Goal: Information Seeking & Learning: Learn about a topic

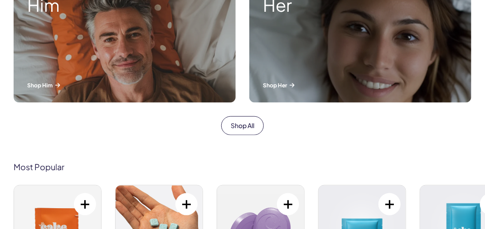
scroll to position [328, 0]
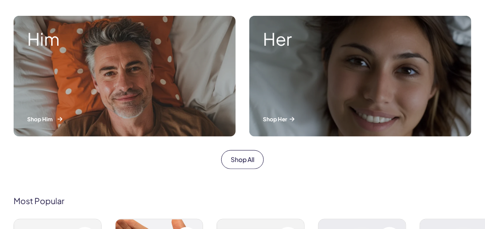
click at [153, 51] on div "Him Shop Him" at bounding box center [125, 76] width 222 height 121
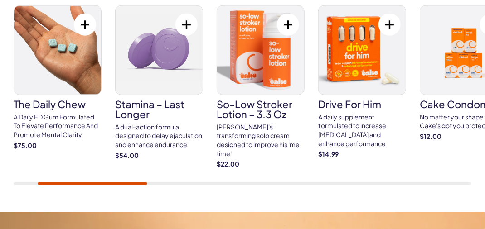
scroll to position [352, 0]
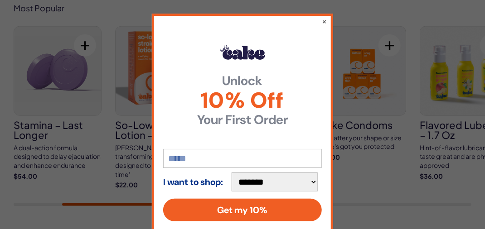
drag, startPoint x: 138, startPoint y: 201, endPoint x: 148, endPoint y: 201, distance: 10.4
click at [199, 160] on input "email" at bounding box center [242, 158] width 159 height 19
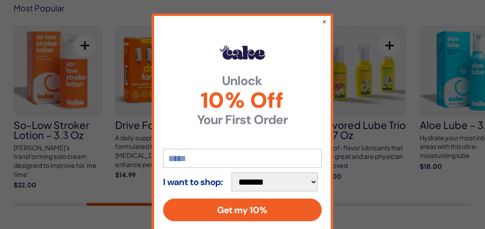
type input "**********"
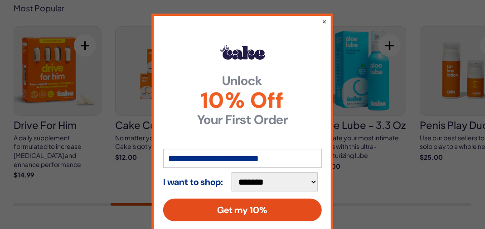
click at [261, 208] on button "Get my 10%" at bounding box center [242, 210] width 159 height 23
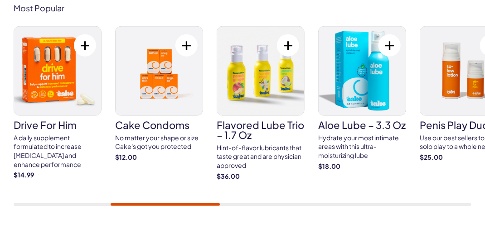
drag, startPoint x: 189, startPoint y: 202, endPoint x: 215, endPoint y: 206, distance: 26.1
click at [215, 206] on div "Most Popular Cake ED Meds Quick dissolve ED Meds that work up to 3x faster than…" at bounding box center [242, 104] width 485 height 257
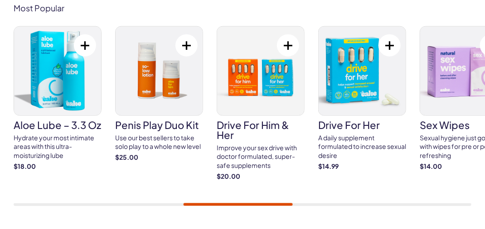
click at [266, 207] on div "Most Popular Cake ED Meds Quick dissolve ED Meds that work up to 3x faster than…" at bounding box center [242, 104] width 485 height 257
click at [190, 44] on button at bounding box center [186, 45] width 22 height 22
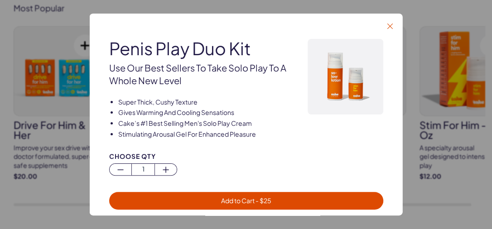
click at [389, 28] on icon "button" at bounding box center [389, 26] width 5 height 5
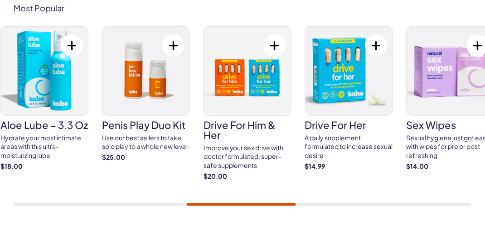
click at [220, 205] on div at bounding box center [241, 204] width 109 height 3
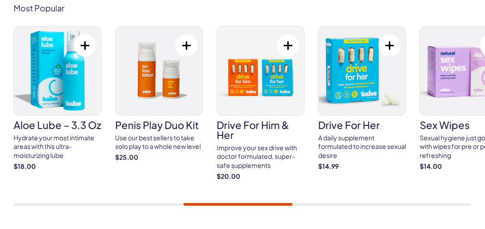
click at [153, 99] on img at bounding box center [159, 71] width 87 height 89
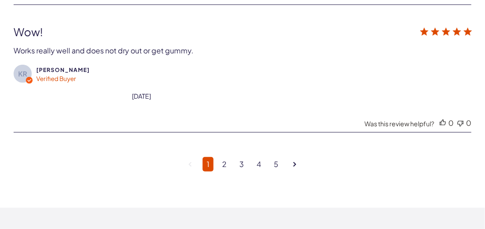
scroll to position [2692, 0]
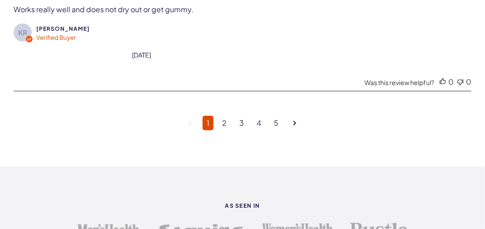
click at [292, 115] on link "Goto next page" at bounding box center [294, 123] width 11 height 19
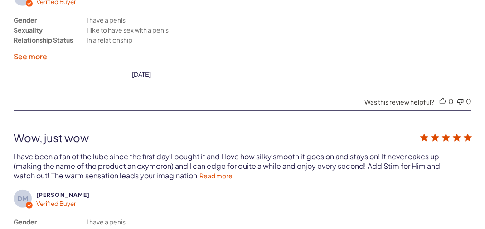
scroll to position [2597, 0]
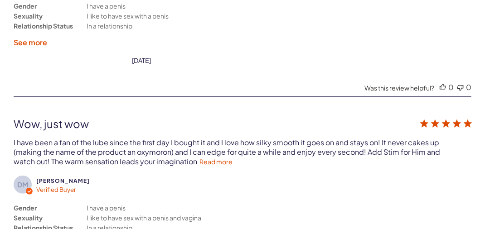
click at [27, 38] on label "See more" at bounding box center [31, 43] width 34 height 10
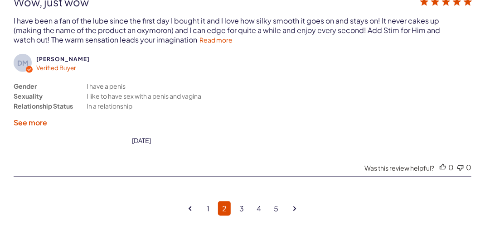
scroll to position [2793, 0]
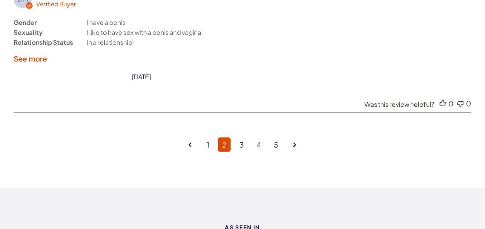
click at [297, 135] on link "Goto next page" at bounding box center [294, 144] width 11 height 19
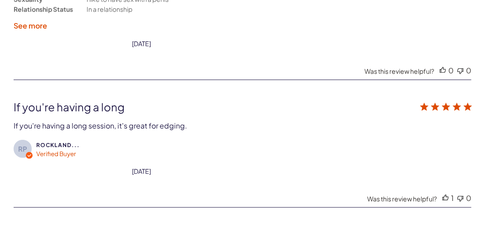
scroll to position [2639, 0]
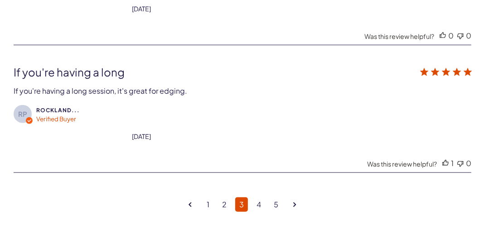
click at [296, 195] on link "Goto next page" at bounding box center [294, 204] width 11 height 19
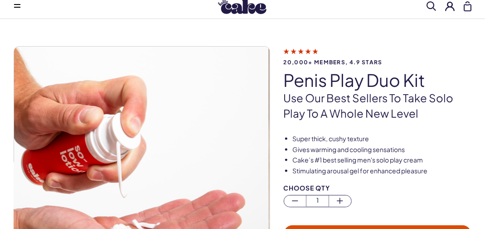
scroll to position [0, 0]
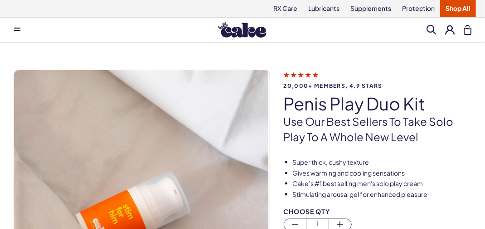
click at [462, 9] on link "Shop All" at bounding box center [458, 8] width 36 height 17
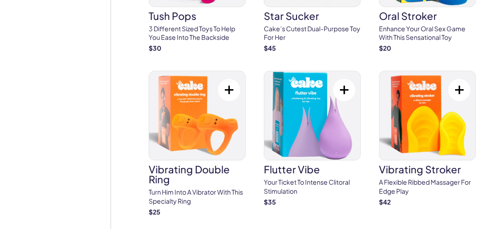
scroll to position [3058, 0]
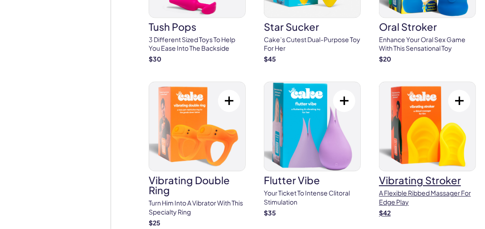
click at [411, 106] on img at bounding box center [427, 126] width 96 height 89
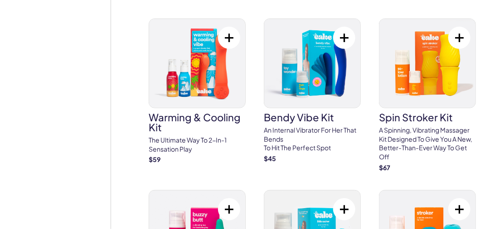
scroll to position [3707, 0]
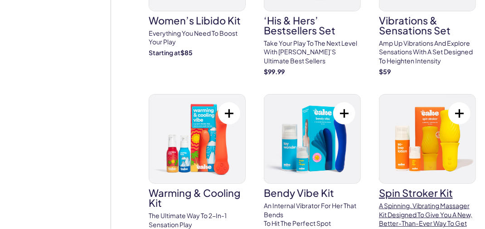
click at [419, 120] on img at bounding box center [427, 139] width 96 height 89
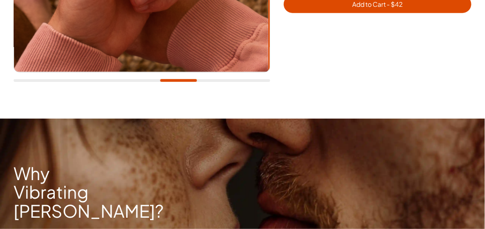
scroll to position [289, 0]
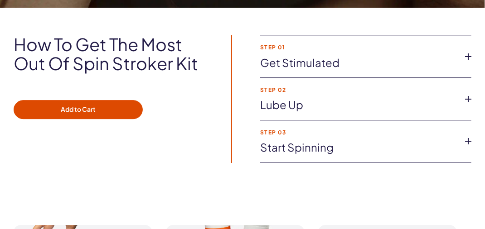
scroll to position [863, 0]
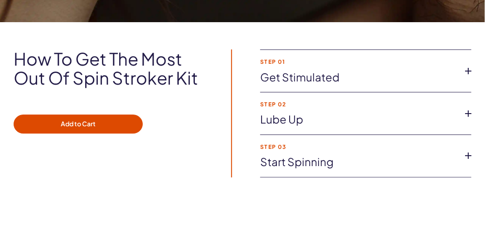
click at [465, 69] on icon at bounding box center [468, 71] width 14 height 14
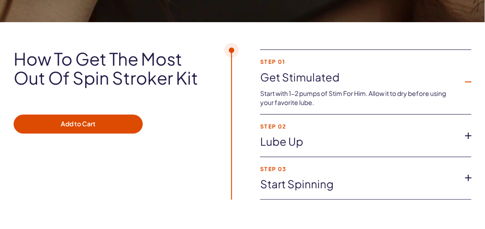
click at [464, 133] on icon at bounding box center [468, 136] width 14 height 14
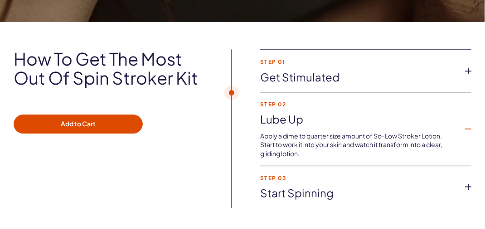
click at [467, 185] on icon at bounding box center [468, 187] width 14 height 14
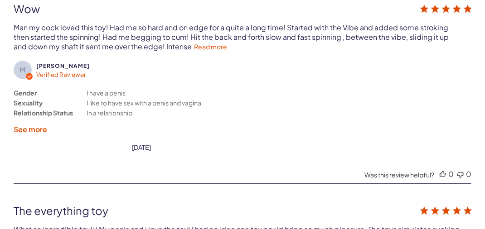
scroll to position [1979, 0]
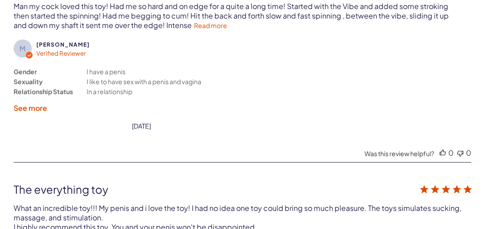
drag, startPoint x: 169, startPoint y: 24, endPoint x: 169, endPoint y: 30, distance: 5.4
click at [194, 25] on link "Read more" at bounding box center [210, 25] width 33 height 8
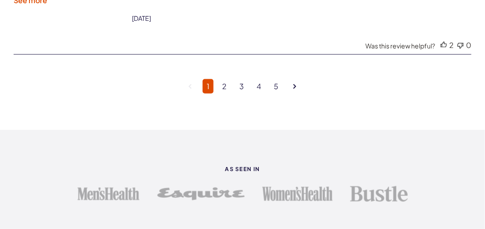
scroll to position [2892, 0]
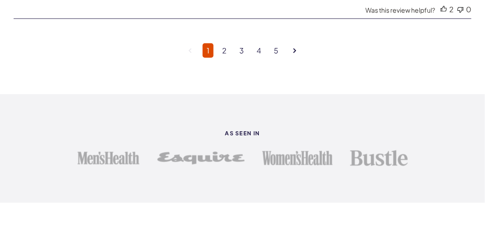
click at [295, 48] on icon "Goto next page" at bounding box center [294, 50] width 3 height 5
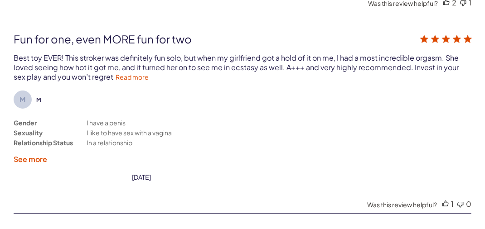
scroll to position [2456, 0]
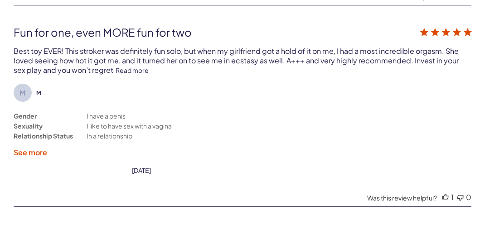
click at [130, 66] on link "Read more" at bounding box center [132, 70] width 33 height 8
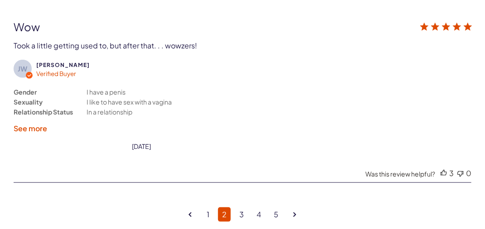
scroll to position [2699, 0]
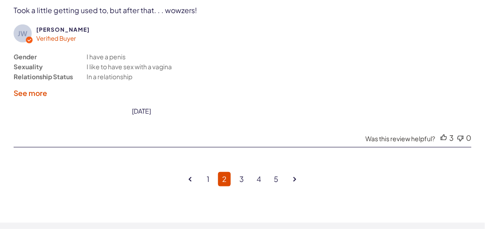
click at [296, 170] on link "Goto next page" at bounding box center [294, 179] width 11 height 19
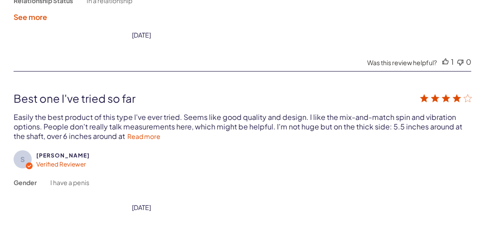
scroll to position [2277, 0]
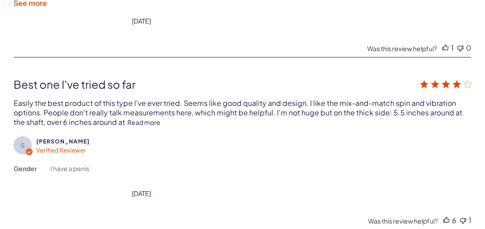
click at [153, 118] on link "Read more" at bounding box center [143, 122] width 33 height 8
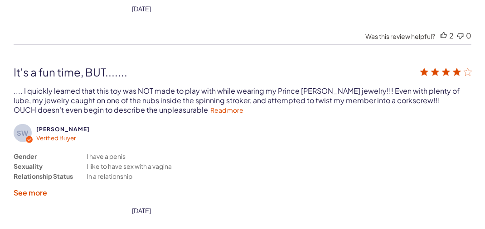
scroll to position [2681, 0]
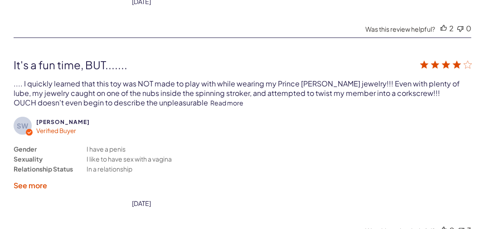
click at [210, 99] on link "Read more" at bounding box center [226, 103] width 33 height 8
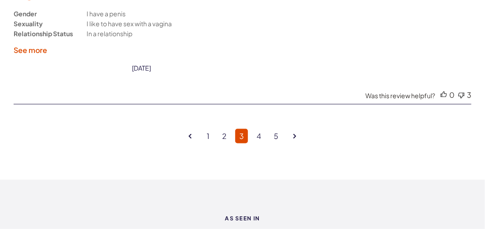
scroll to position [2849, 0]
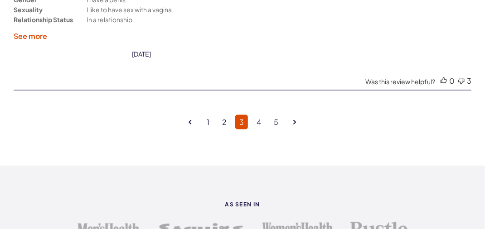
click at [295, 120] on icon "Goto next page" at bounding box center [294, 122] width 3 height 5
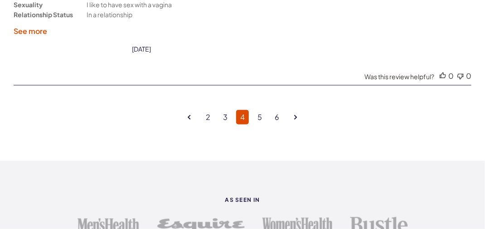
scroll to position [2737, 0]
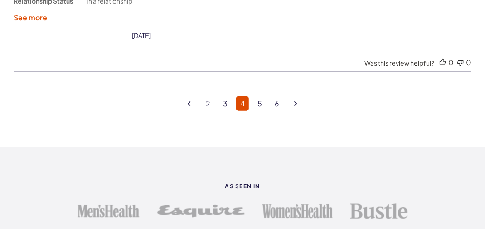
click at [297, 94] on link "Goto next page" at bounding box center [295, 103] width 11 height 19
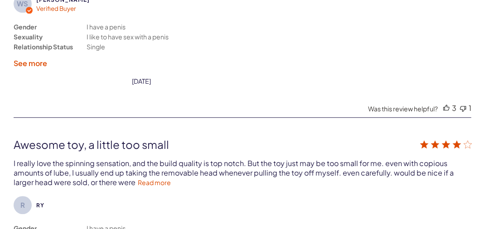
scroll to position [2071, 0]
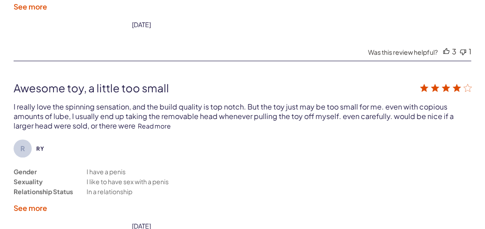
click at [164, 122] on link "Read more" at bounding box center [154, 126] width 33 height 8
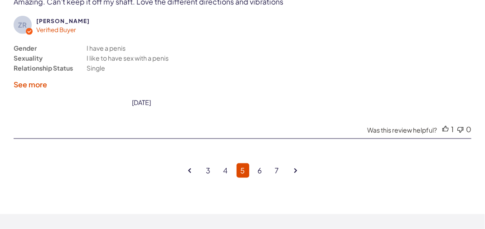
scroll to position [2813, 0]
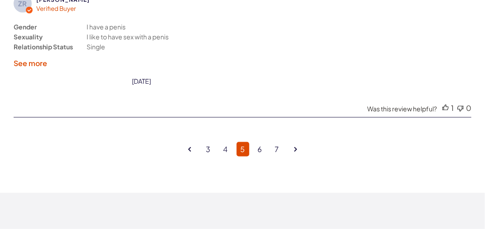
click at [294, 147] on icon "Goto next page" at bounding box center [295, 149] width 3 height 5
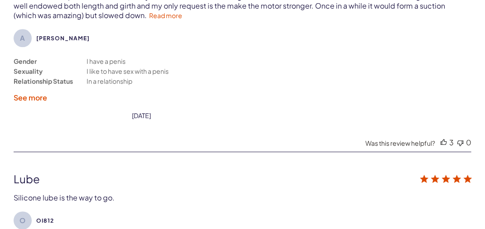
scroll to position [1940, 0]
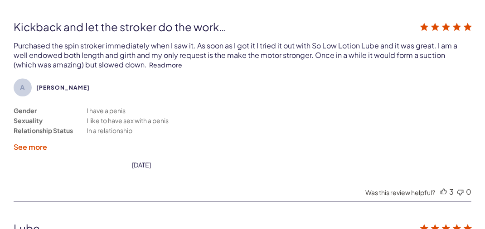
click at [169, 65] on link "Read more" at bounding box center [165, 65] width 33 height 8
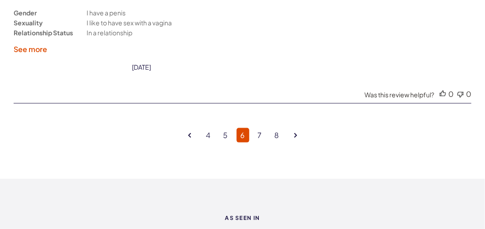
scroll to position [2793, 0]
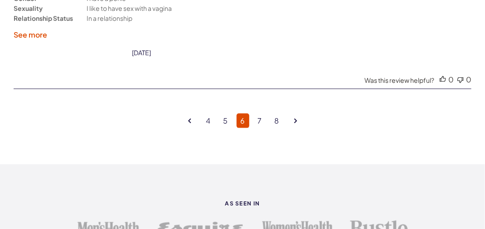
click at [295, 119] on icon "Goto next page" at bounding box center [295, 121] width 3 height 5
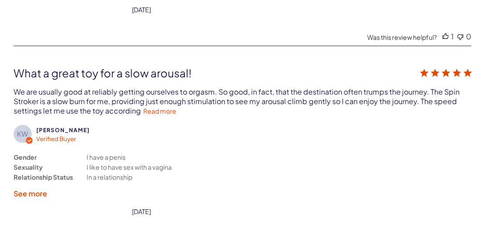
scroll to position [2483, 0]
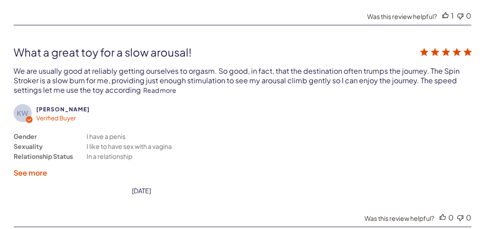
click at [152, 86] on link "Read more" at bounding box center [159, 90] width 33 height 8
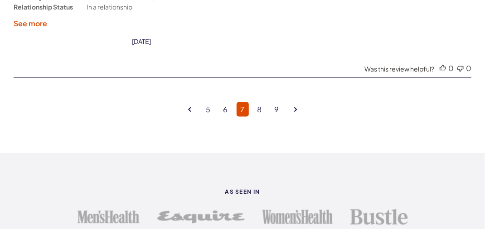
scroll to position [2851, 0]
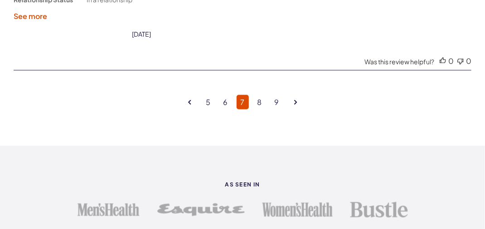
click at [292, 93] on link "Goto next page" at bounding box center [295, 102] width 11 height 19
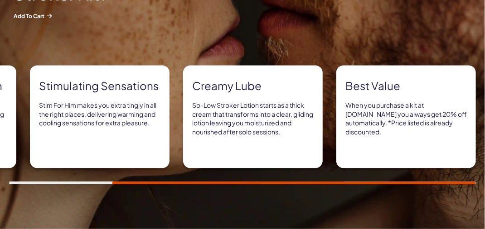
scroll to position [727, 0]
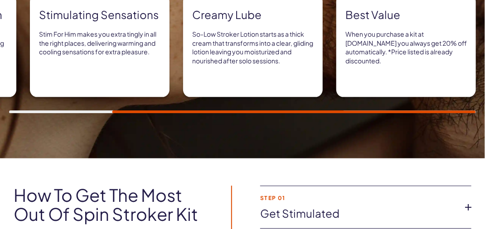
drag, startPoint x: 303, startPoint y: 109, endPoint x: 121, endPoint y: 109, distance: 181.2
click at [124, 111] on div "Rotation and vibration This Spin Stroker brings head spinning intensity to your…" at bounding box center [242, 53] width 467 height 119
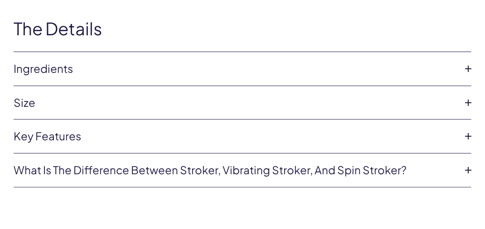
scroll to position [3313, 0]
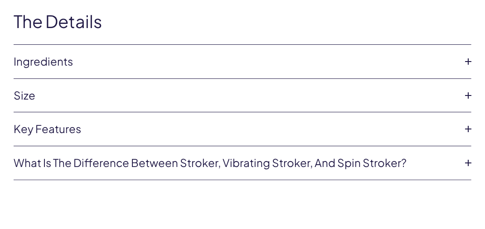
click at [467, 89] on icon at bounding box center [468, 96] width 14 height 14
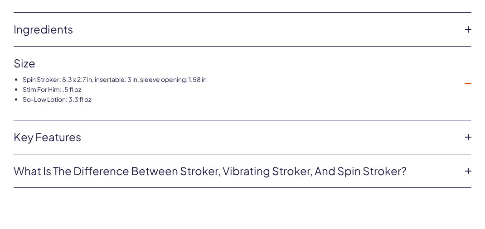
scroll to position [3395, 0]
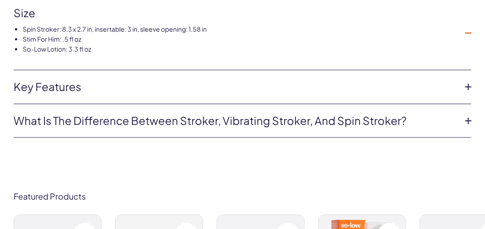
click at [471, 114] on icon at bounding box center [468, 121] width 14 height 14
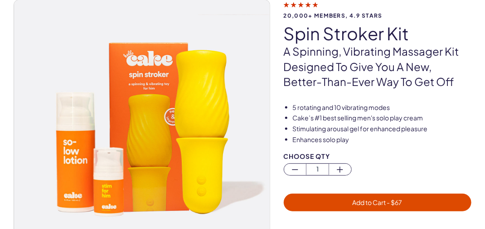
scroll to position [0, 0]
